Goal: Task Accomplishment & Management: Use online tool/utility

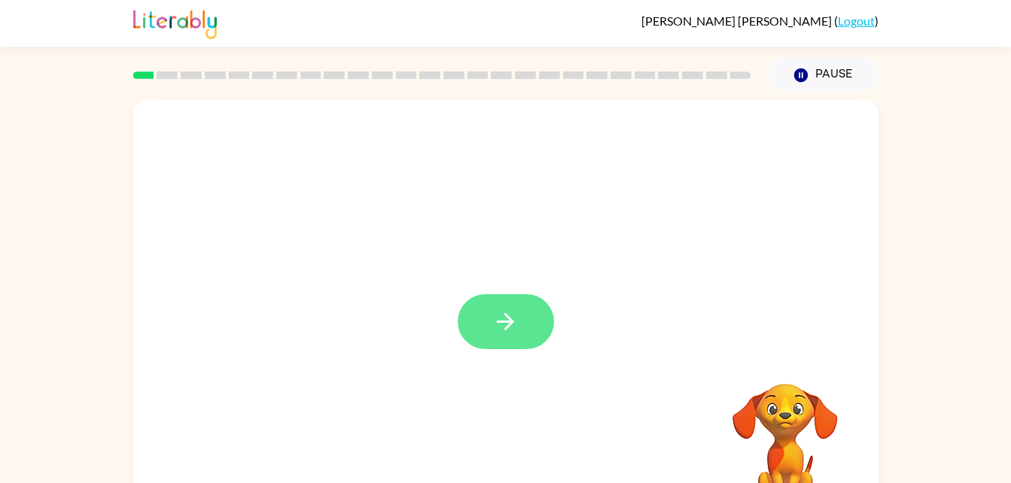
click at [516, 330] on icon "button" at bounding box center [505, 322] width 26 height 26
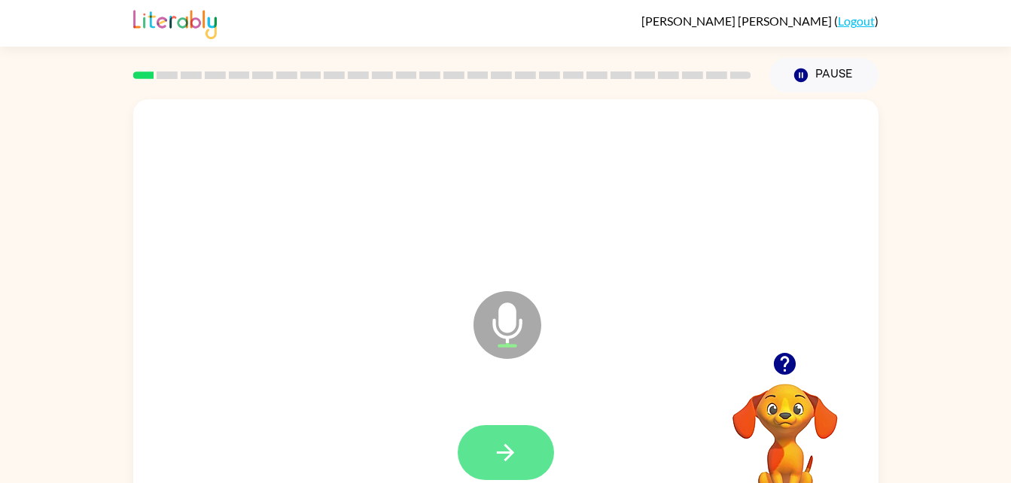
click at [532, 446] on button "button" at bounding box center [506, 452] width 96 height 55
click at [525, 455] on button "button" at bounding box center [506, 452] width 96 height 55
click at [512, 459] on icon "button" at bounding box center [505, 453] width 26 height 26
click at [528, 443] on button "button" at bounding box center [506, 452] width 96 height 55
click at [525, 446] on button "button" at bounding box center [506, 452] width 96 height 55
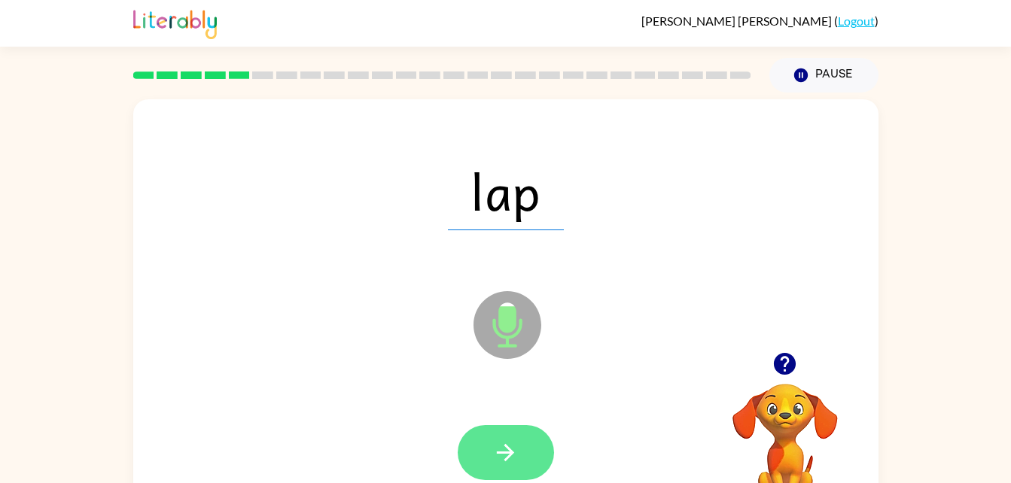
click at [534, 470] on button "button" at bounding box center [506, 452] width 96 height 55
click at [542, 459] on button "button" at bounding box center [506, 452] width 96 height 55
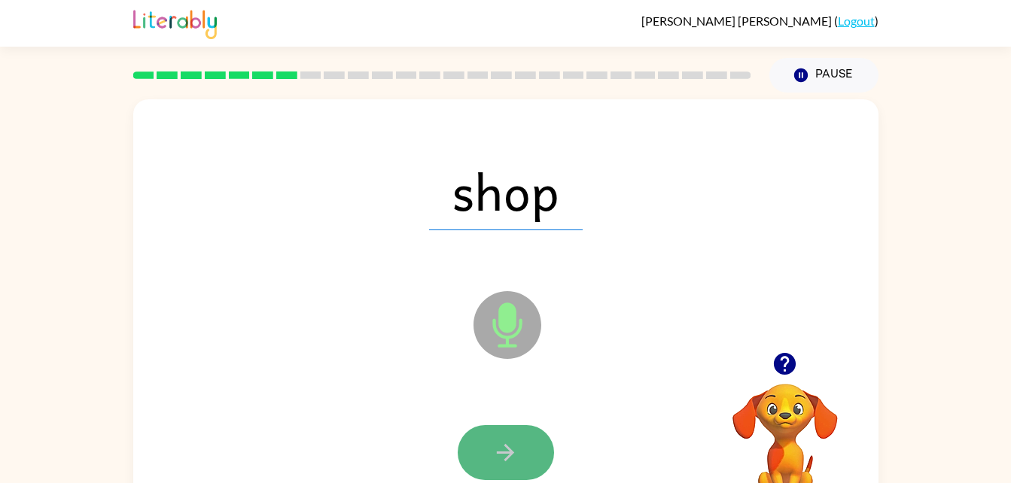
click at [535, 458] on button "button" at bounding box center [506, 452] width 96 height 55
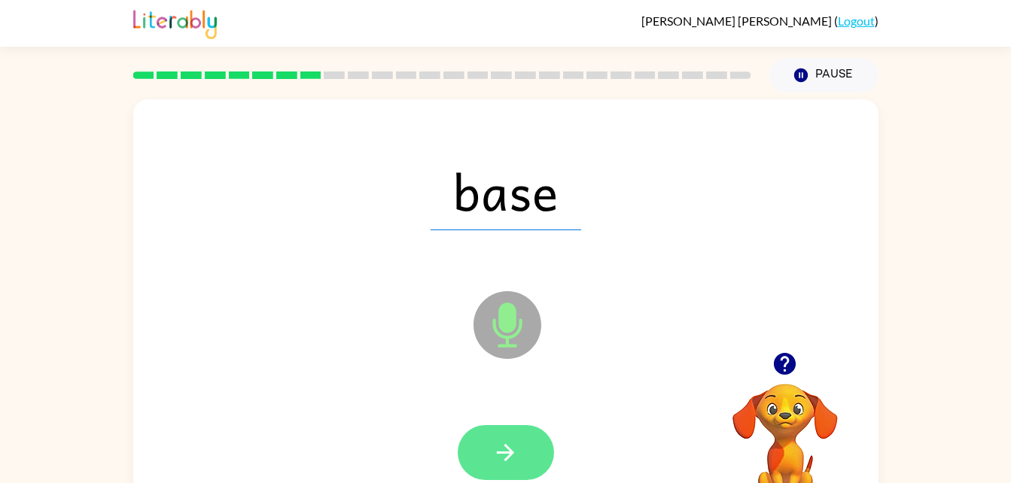
click at [519, 454] on button "button" at bounding box center [506, 452] width 96 height 55
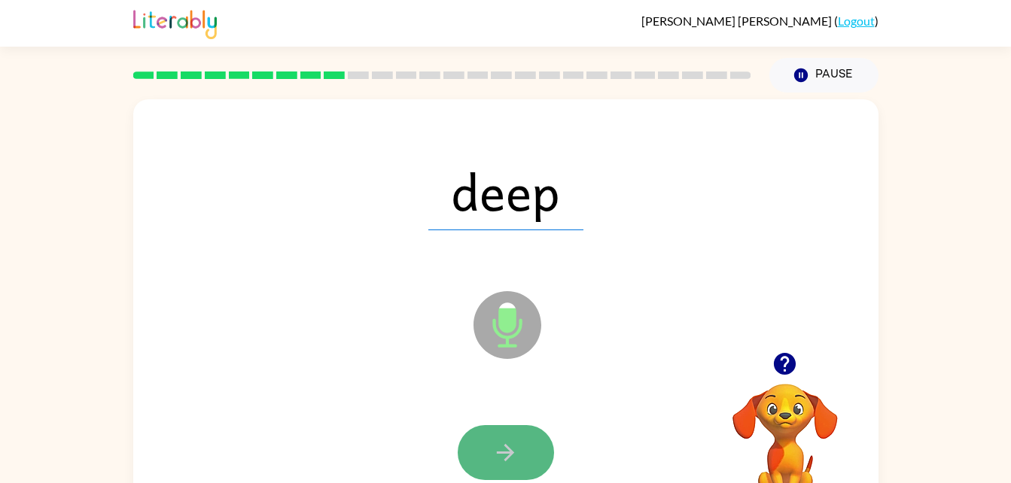
click at [522, 429] on button "button" at bounding box center [506, 452] width 96 height 55
click at [532, 443] on button "button" at bounding box center [506, 452] width 96 height 55
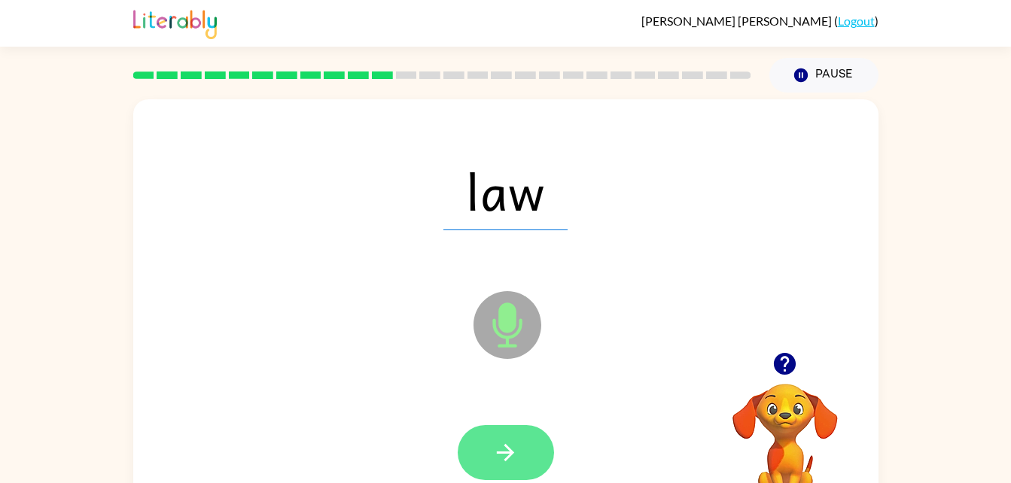
click at [531, 457] on button "button" at bounding box center [506, 452] width 96 height 55
click at [535, 454] on button "button" at bounding box center [506, 452] width 96 height 55
click at [522, 456] on button "button" at bounding box center [506, 452] width 96 height 55
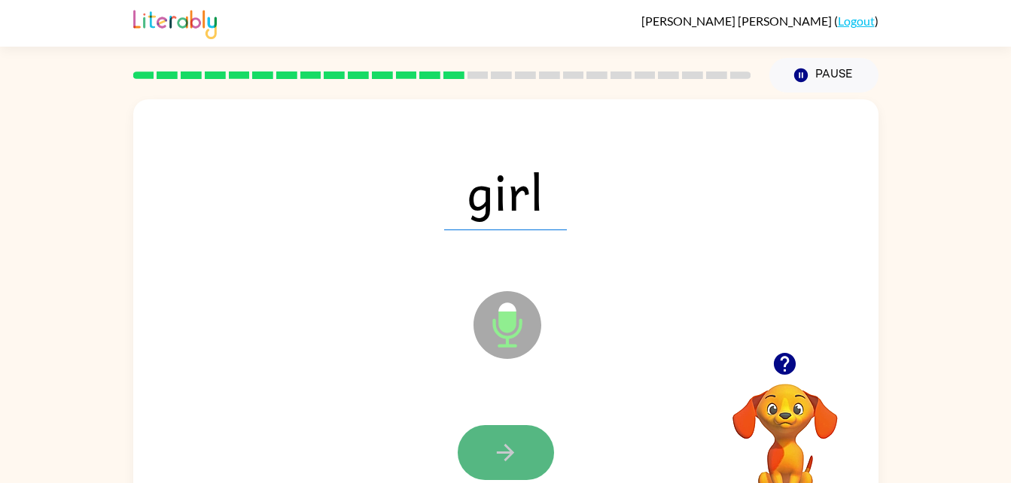
click at [509, 437] on button "button" at bounding box center [506, 452] width 96 height 55
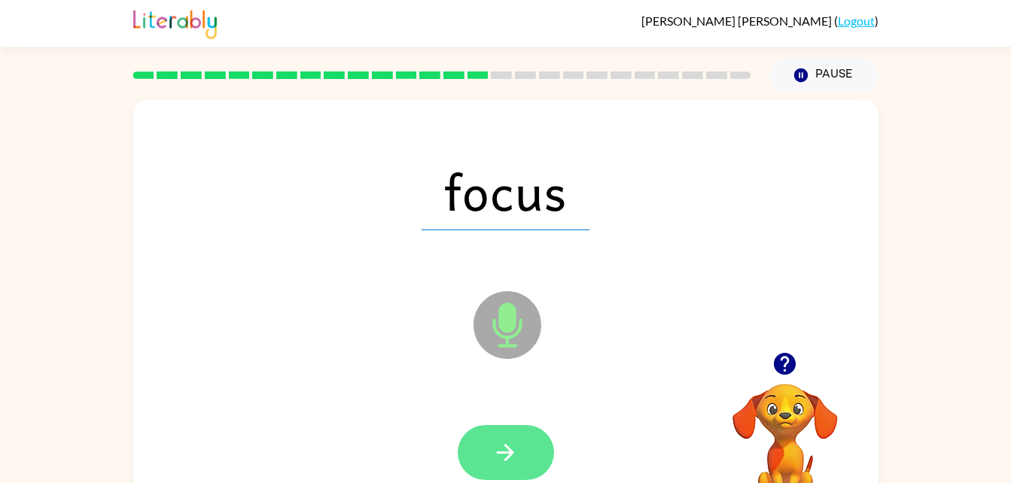
click at [533, 453] on button "button" at bounding box center [506, 452] width 96 height 55
click at [519, 441] on button "button" at bounding box center [506, 452] width 96 height 55
click at [517, 450] on icon "button" at bounding box center [505, 453] width 26 height 26
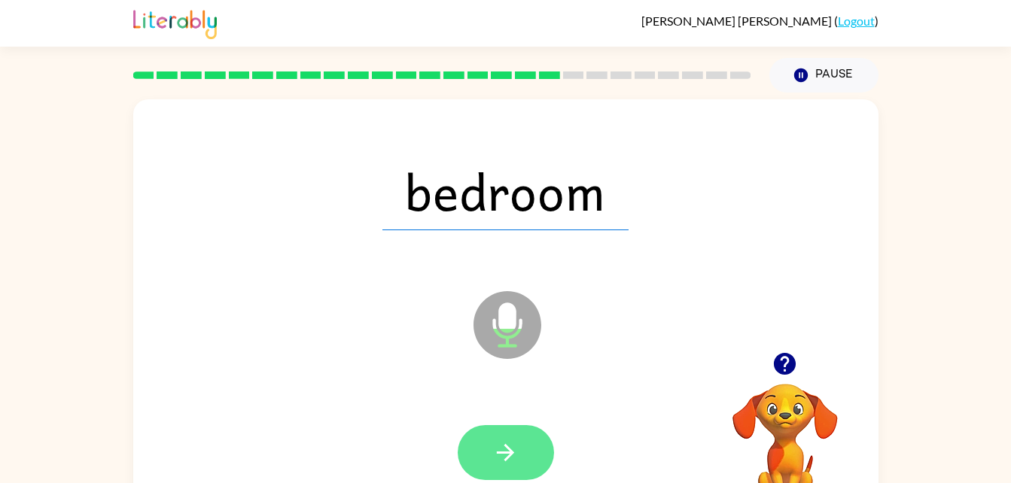
click at [510, 456] on icon "button" at bounding box center [505, 452] width 17 height 17
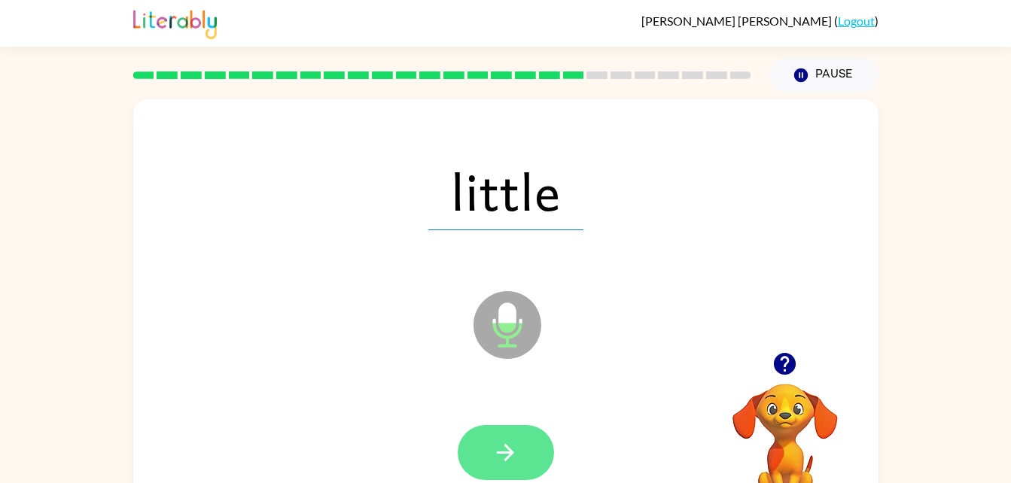
click at [510, 446] on icon "button" at bounding box center [505, 453] width 26 height 26
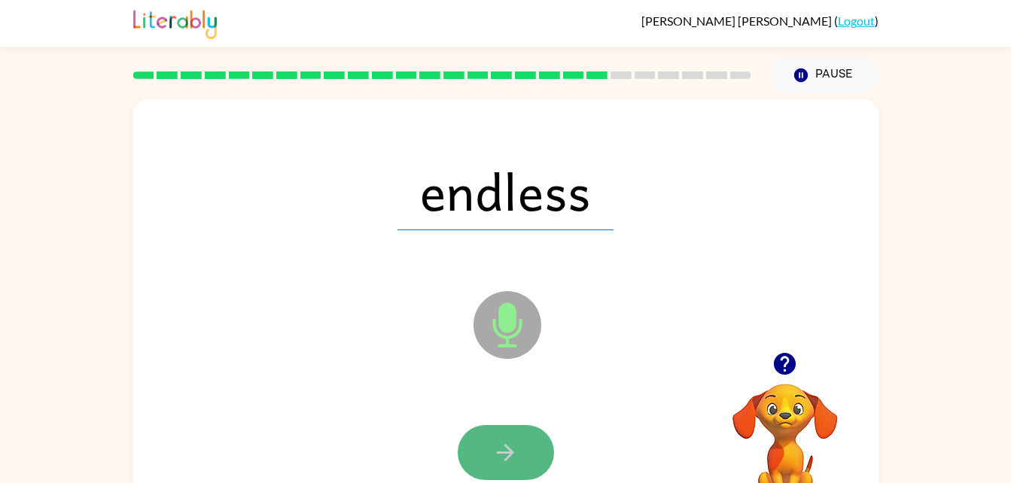
click at [536, 449] on button "button" at bounding box center [506, 452] width 96 height 55
click at [538, 453] on button "button" at bounding box center [506, 452] width 96 height 55
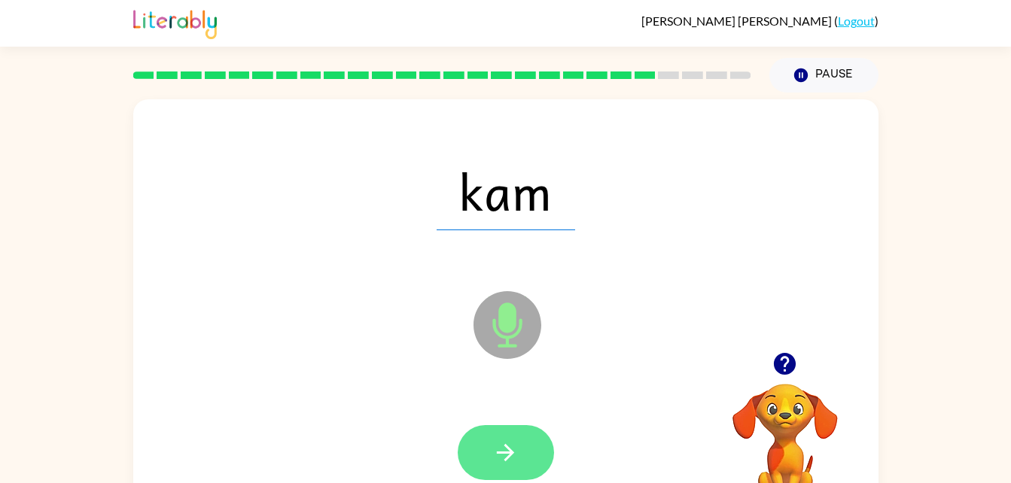
click at [536, 450] on button "button" at bounding box center [506, 452] width 96 height 55
click at [532, 442] on button "button" at bounding box center [506, 452] width 96 height 55
click at [514, 445] on icon "button" at bounding box center [505, 453] width 26 height 26
click at [512, 434] on button "button" at bounding box center [506, 452] width 96 height 55
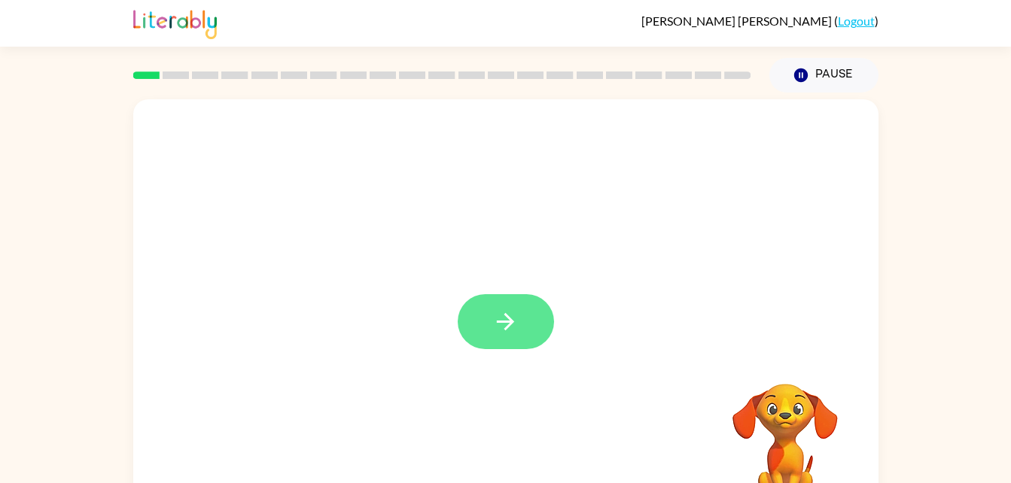
click at [523, 321] on button "button" at bounding box center [506, 321] width 96 height 55
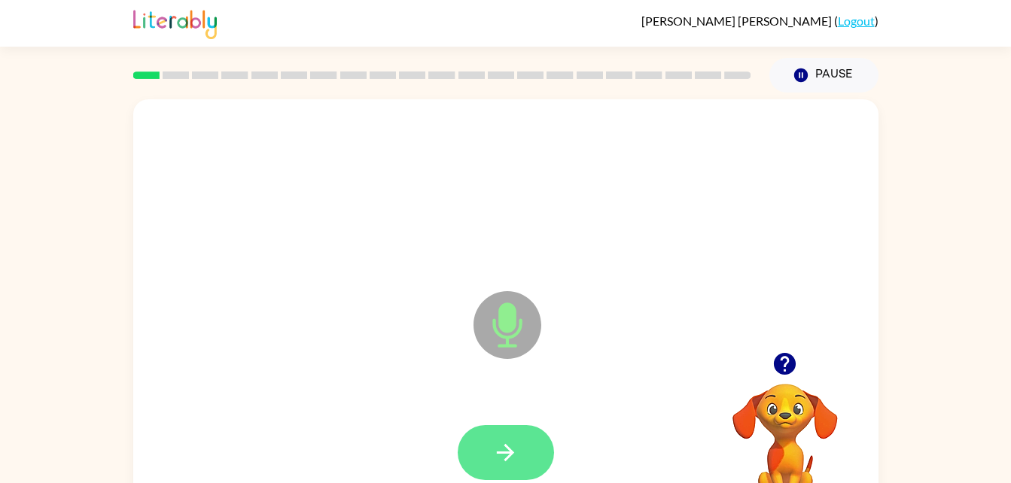
click at [527, 445] on button "button" at bounding box center [506, 452] width 96 height 55
click at [550, 466] on button "button" at bounding box center [506, 452] width 96 height 55
click at [530, 463] on button "button" at bounding box center [506, 452] width 96 height 55
click at [536, 447] on button "button" at bounding box center [506, 452] width 96 height 55
click at [542, 461] on button "button" at bounding box center [506, 452] width 96 height 55
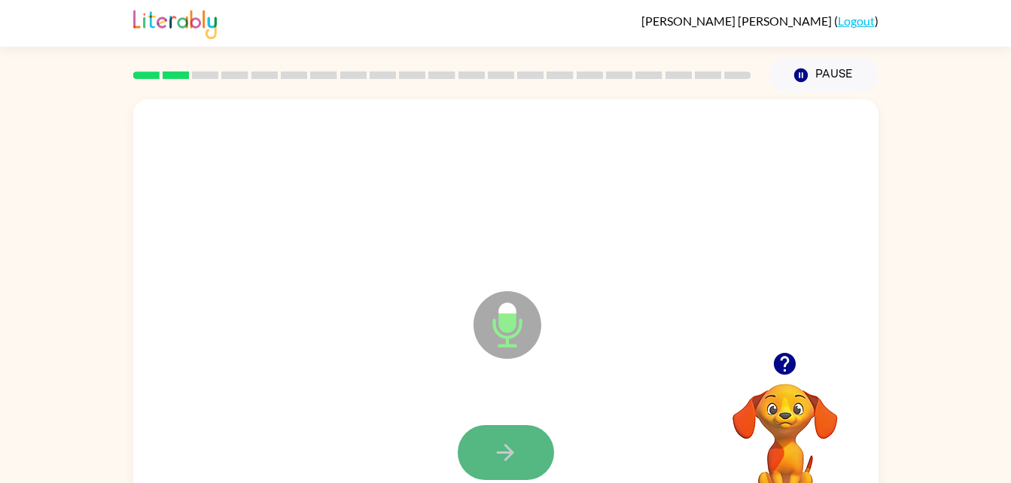
click at [513, 453] on icon "button" at bounding box center [505, 452] width 17 height 17
click at [520, 447] on button "button" at bounding box center [506, 452] width 96 height 55
click at [530, 460] on button "button" at bounding box center [506, 452] width 96 height 55
click at [529, 455] on button "button" at bounding box center [506, 452] width 96 height 55
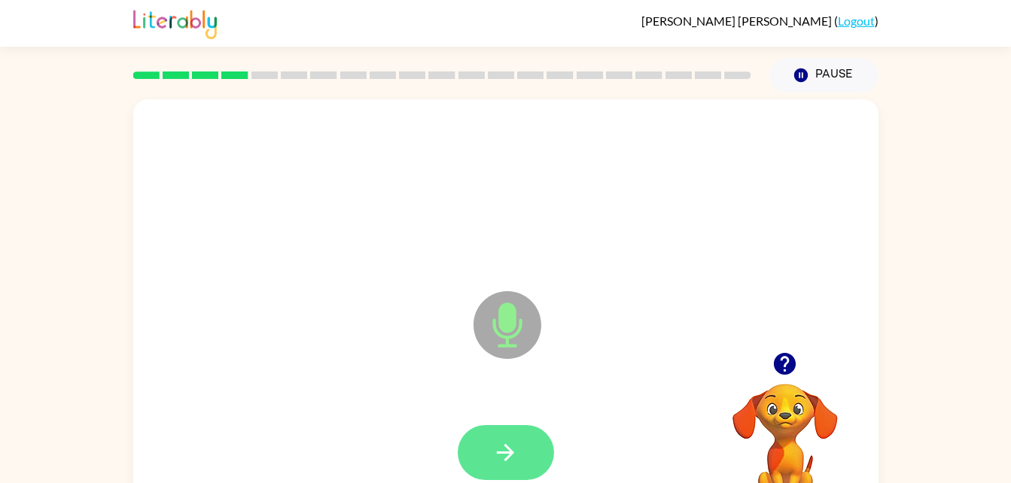
click at [512, 468] on button "button" at bounding box center [506, 452] width 96 height 55
click at [531, 458] on button "button" at bounding box center [506, 452] width 96 height 55
click at [531, 462] on button "button" at bounding box center [506, 452] width 96 height 55
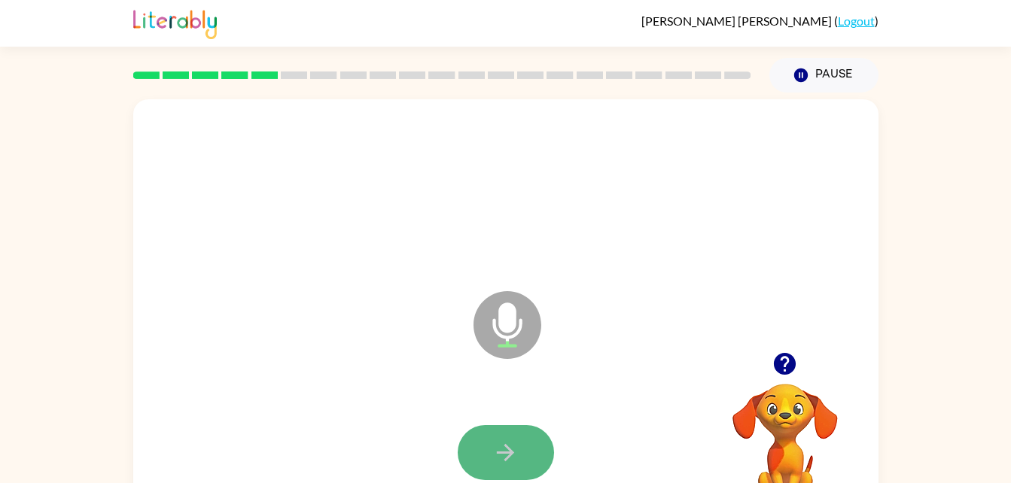
click at [531, 449] on button "button" at bounding box center [506, 452] width 96 height 55
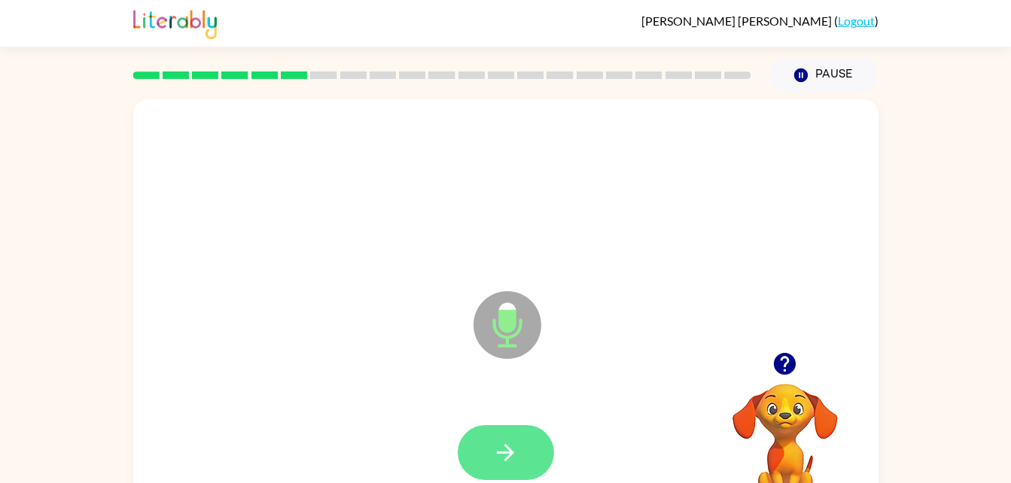
click at [526, 466] on button "button" at bounding box center [506, 452] width 96 height 55
click at [527, 449] on button "button" at bounding box center [506, 452] width 96 height 55
click at [550, 443] on button "button" at bounding box center [506, 452] width 96 height 55
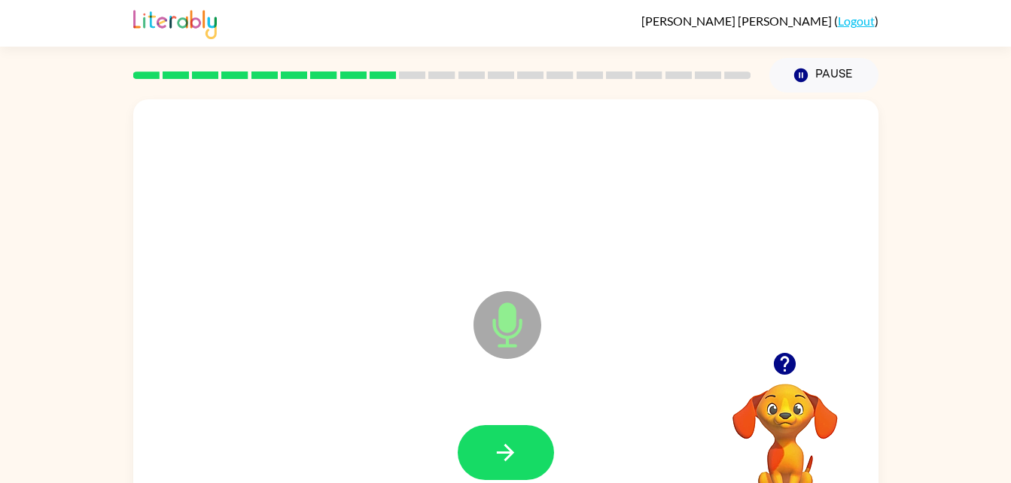
click at [551, 436] on div at bounding box center [506, 452] width 96 height 55
click at [526, 443] on button "button" at bounding box center [506, 452] width 96 height 55
click at [521, 450] on button "button" at bounding box center [506, 452] width 96 height 55
click at [511, 456] on icon "button" at bounding box center [505, 453] width 26 height 26
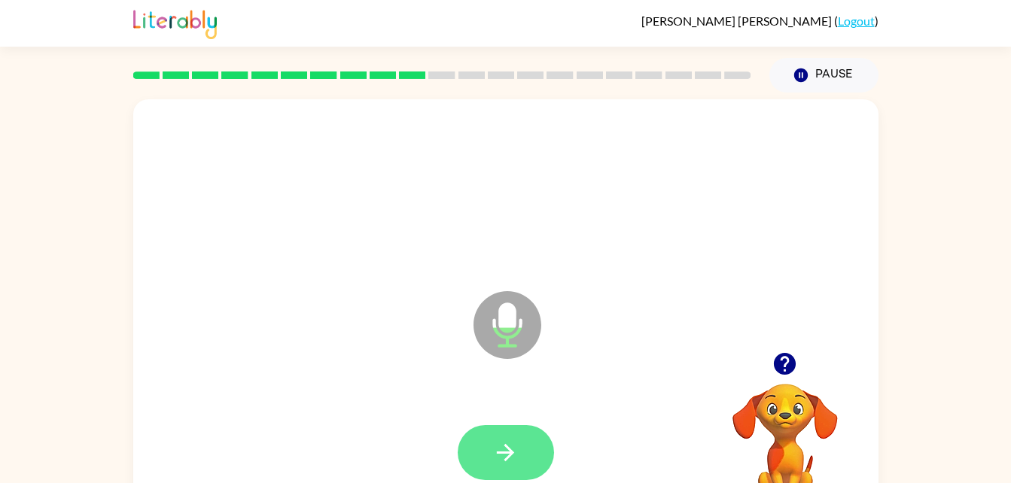
click at [532, 443] on button "button" at bounding box center [506, 452] width 96 height 55
click at [521, 459] on button "button" at bounding box center [506, 452] width 96 height 55
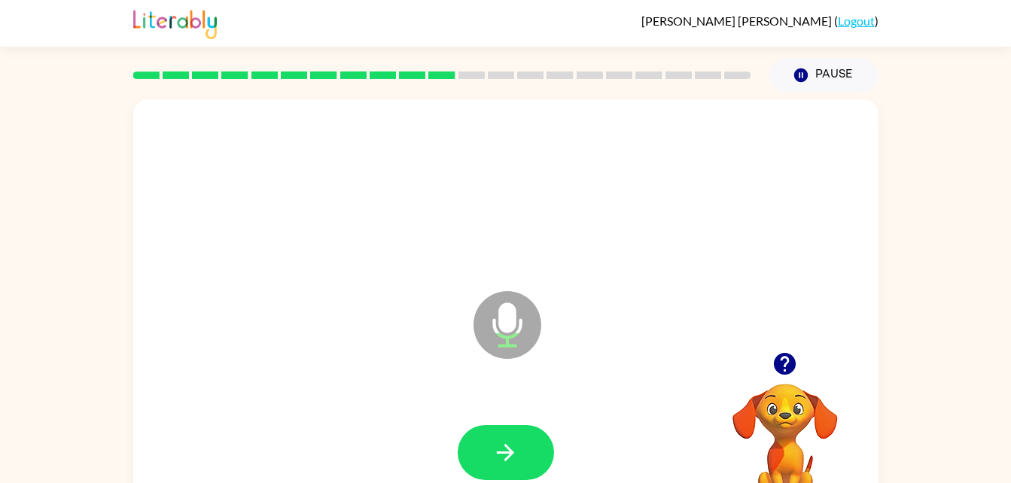
click at [548, 431] on div at bounding box center [506, 452] width 96 height 55
click at [532, 456] on button "button" at bounding box center [506, 452] width 96 height 55
click at [539, 457] on button "button" at bounding box center [506, 452] width 96 height 55
click at [532, 454] on button "button" at bounding box center [506, 452] width 96 height 55
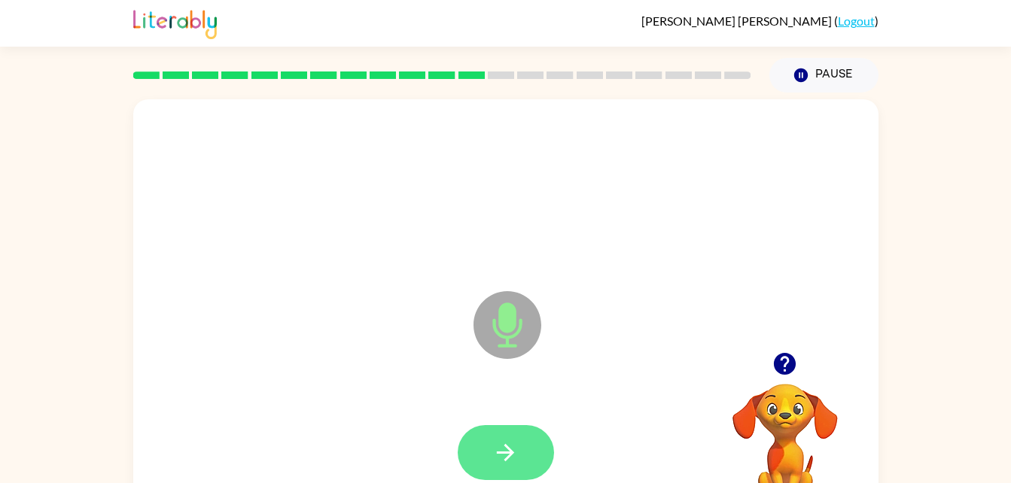
click at [536, 441] on button "button" at bounding box center [506, 452] width 96 height 55
click at [522, 448] on button "button" at bounding box center [506, 452] width 96 height 55
click at [538, 452] on button "button" at bounding box center [506, 452] width 96 height 55
click at [510, 442] on icon "button" at bounding box center [505, 453] width 26 height 26
click at [504, 434] on button "button" at bounding box center [506, 452] width 96 height 55
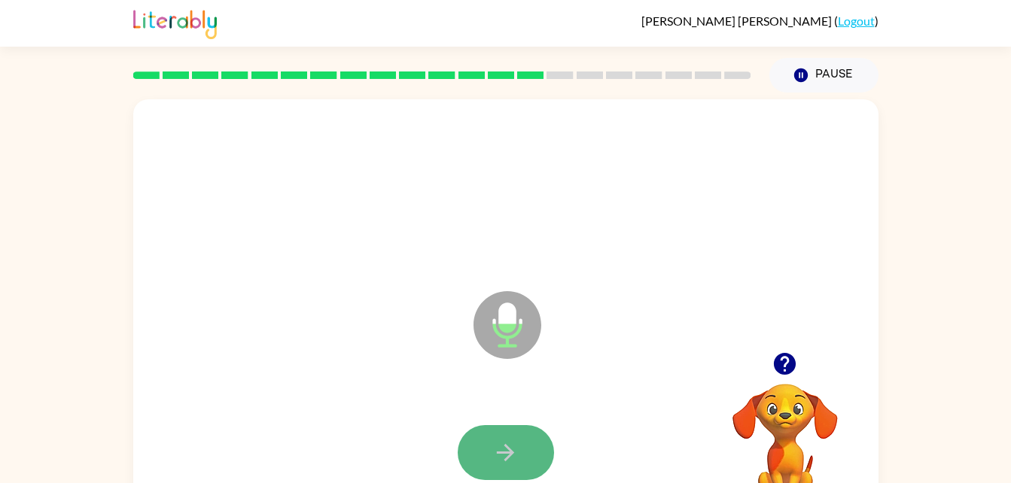
click at [527, 452] on button "button" at bounding box center [506, 452] width 96 height 55
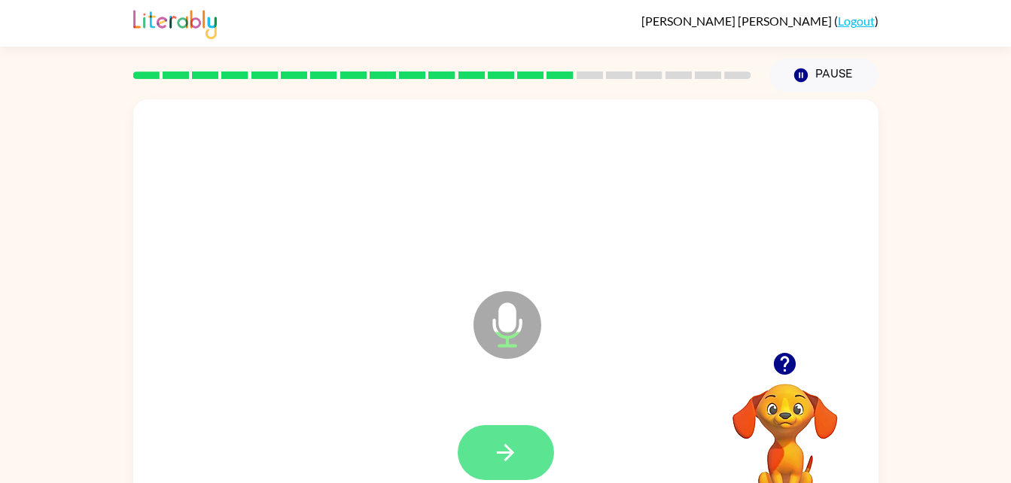
click at [525, 454] on button "button" at bounding box center [506, 452] width 96 height 55
click at [527, 452] on button "button" at bounding box center [506, 452] width 96 height 55
click at [522, 458] on button "button" at bounding box center [506, 452] width 96 height 55
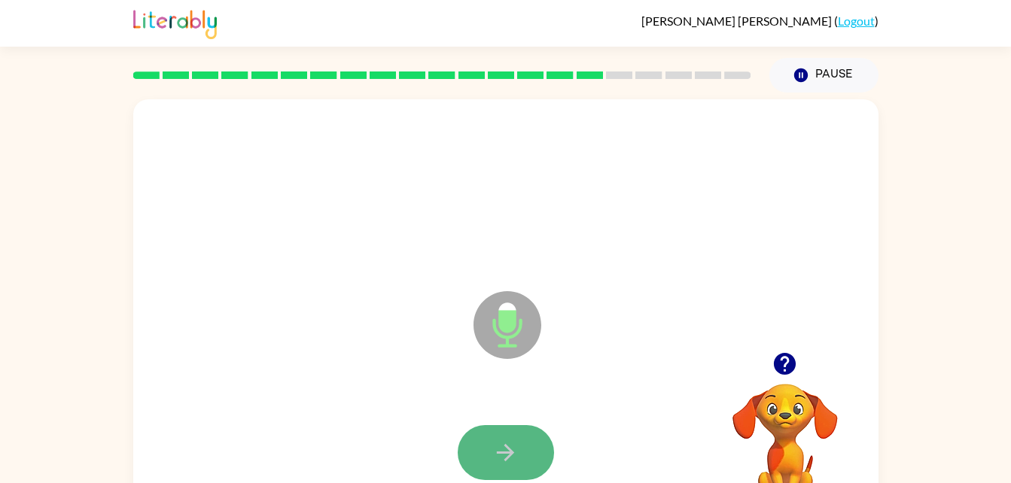
click at [532, 446] on button "button" at bounding box center [506, 452] width 96 height 55
click at [539, 439] on button "button" at bounding box center [506, 452] width 96 height 55
click at [528, 437] on button "button" at bounding box center [506, 452] width 96 height 55
click at [534, 451] on button "button" at bounding box center [506, 452] width 96 height 55
click at [519, 452] on button "button" at bounding box center [506, 452] width 96 height 55
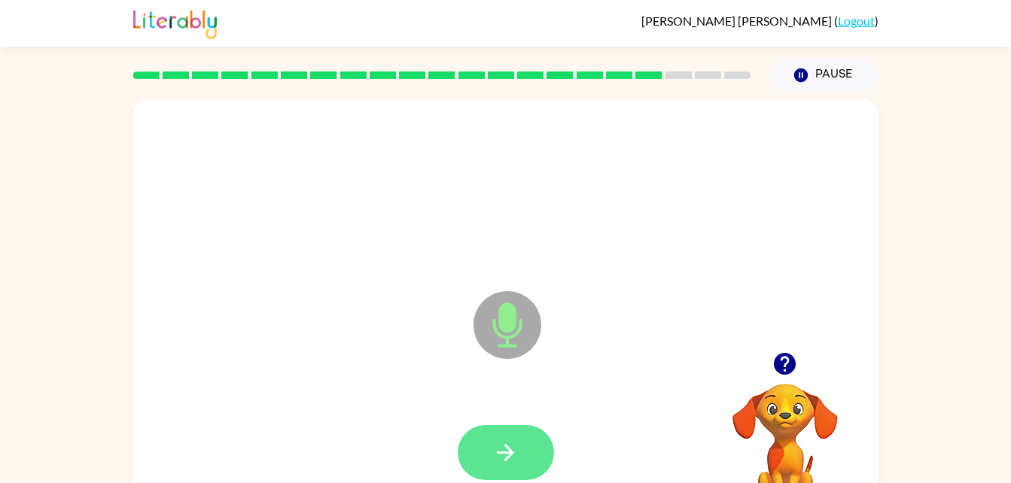
click at [526, 451] on button "button" at bounding box center [506, 452] width 96 height 55
click at [515, 455] on icon "button" at bounding box center [505, 453] width 26 height 26
click at [519, 468] on button "button" at bounding box center [506, 452] width 96 height 55
click at [525, 452] on button "button" at bounding box center [506, 452] width 96 height 55
click at [510, 457] on icon "button" at bounding box center [505, 453] width 26 height 26
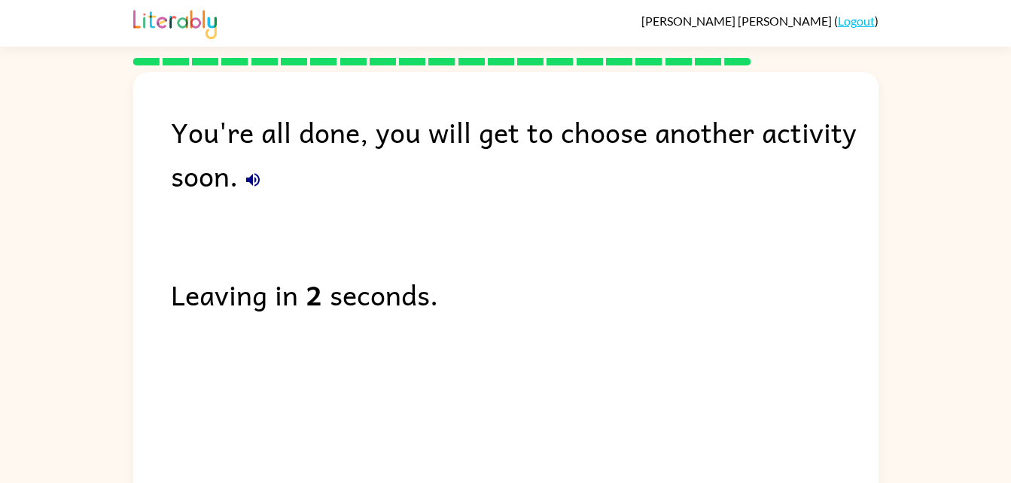
scroll to position [19, 0]
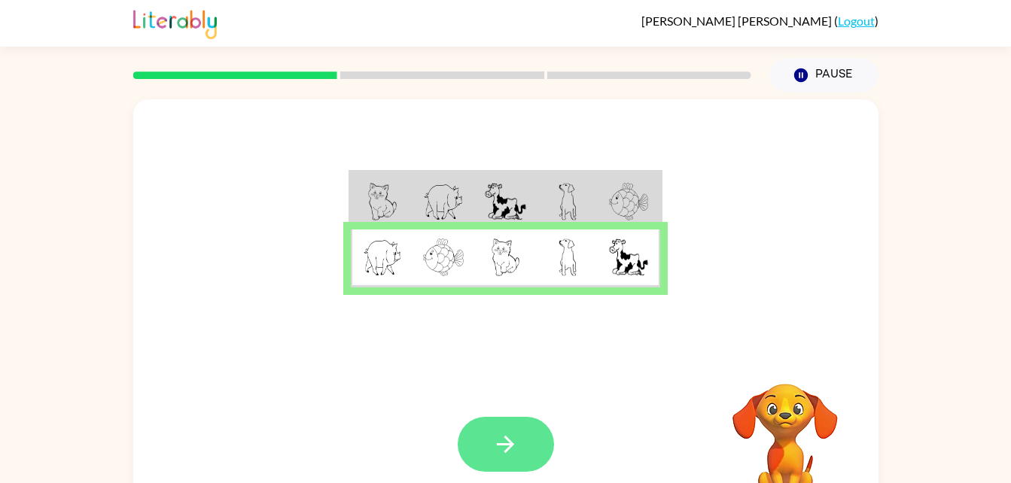
click at [515, 455] on icon "button" at bounding box center [505, 444] width 26 height 26
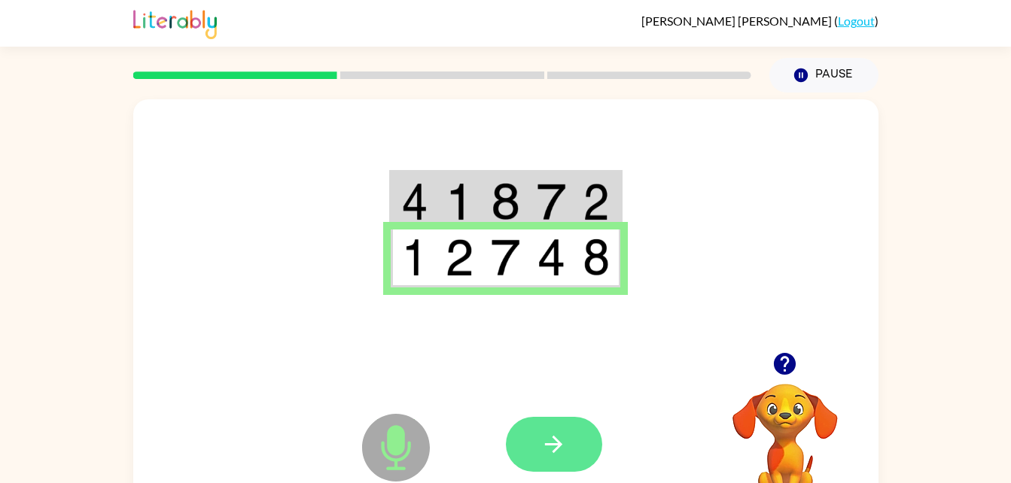
click at [554, 453] on icon "button" at bounding box center [554, 444] width 26 height 26
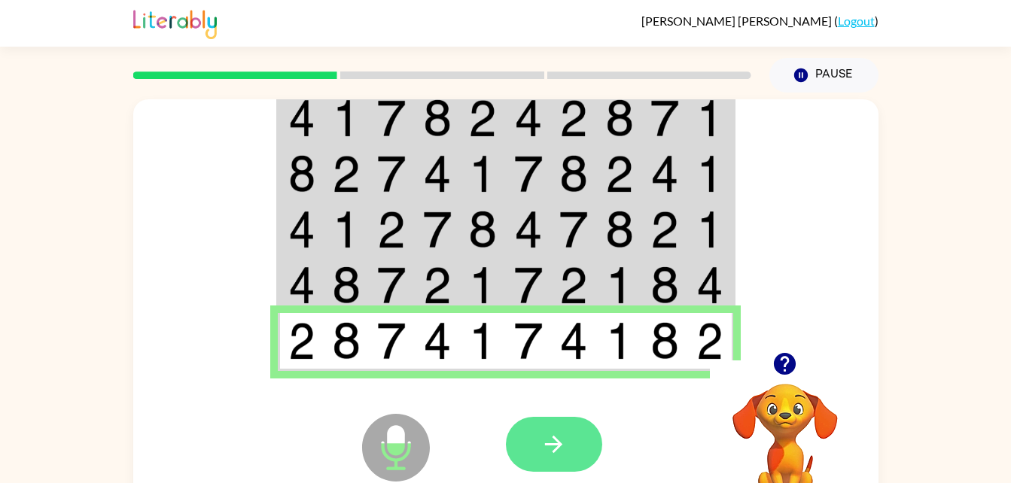
click at [565, 446] on icon "button" at bounding box center [554, 444] width 26 height 26
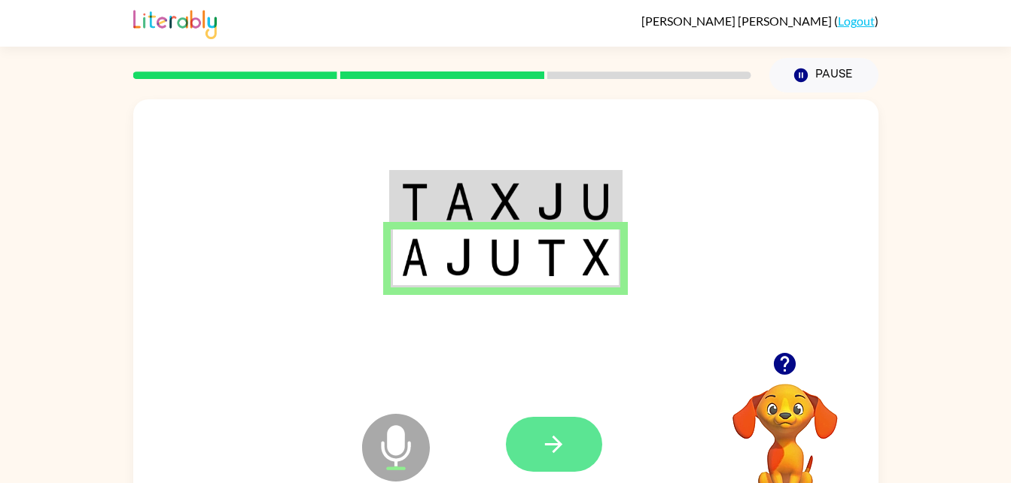
click at [567, 446] on button "button" at bounding box center [554, 444] width 96 height 55
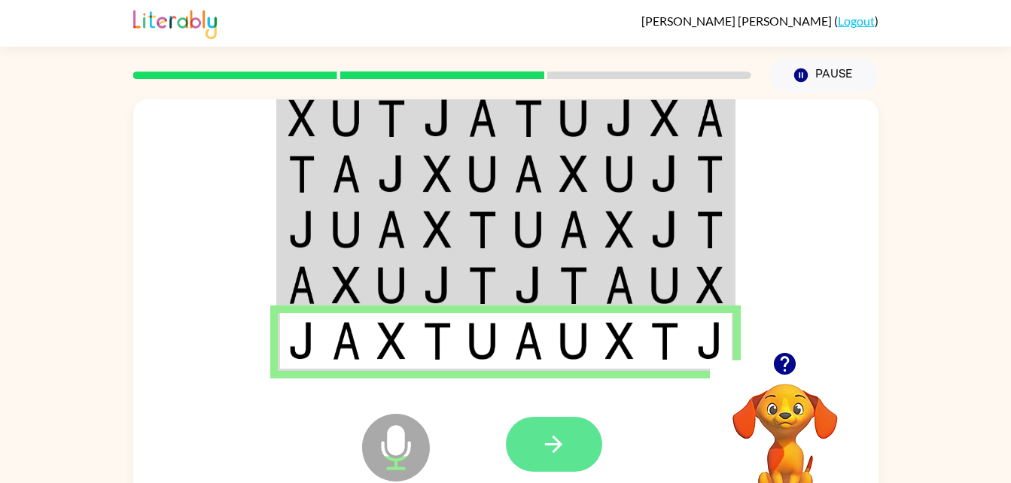
click at [571, 425] on button "button" at bounding box center [554, 444] width 96 height 55
